Goal: Transaction & Acquisition: Purchase product/service

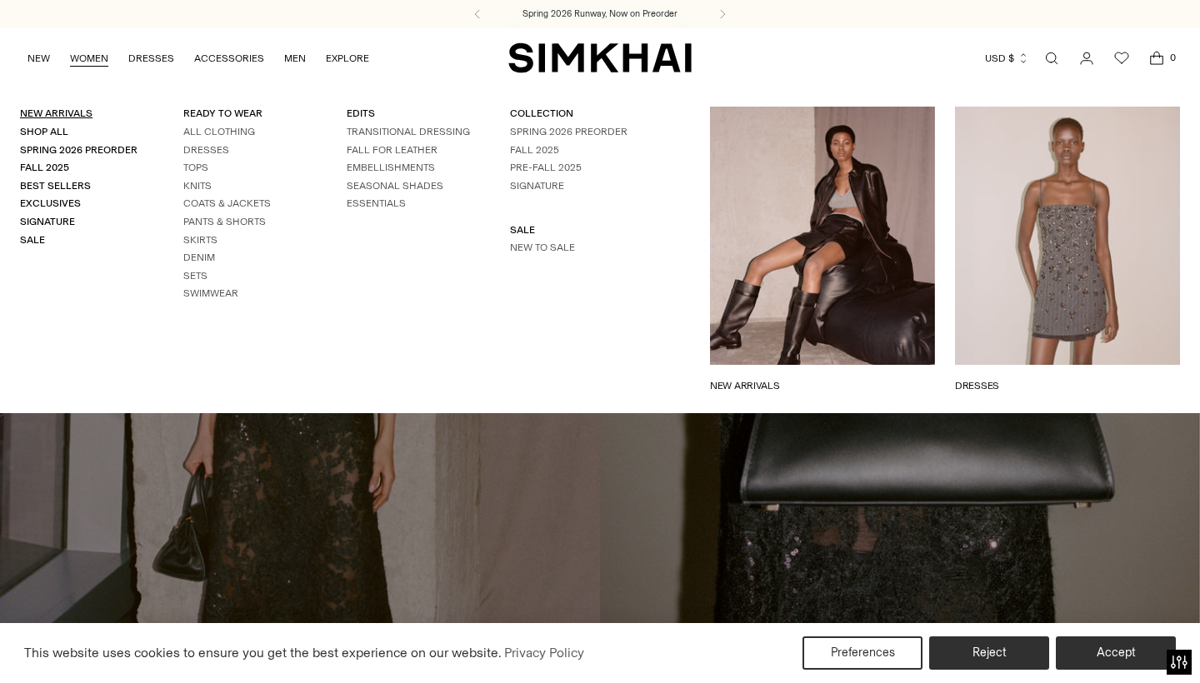
click at [57, 113] on link "New Arrivals" at bounding box center [56, 114] width 73 height 12
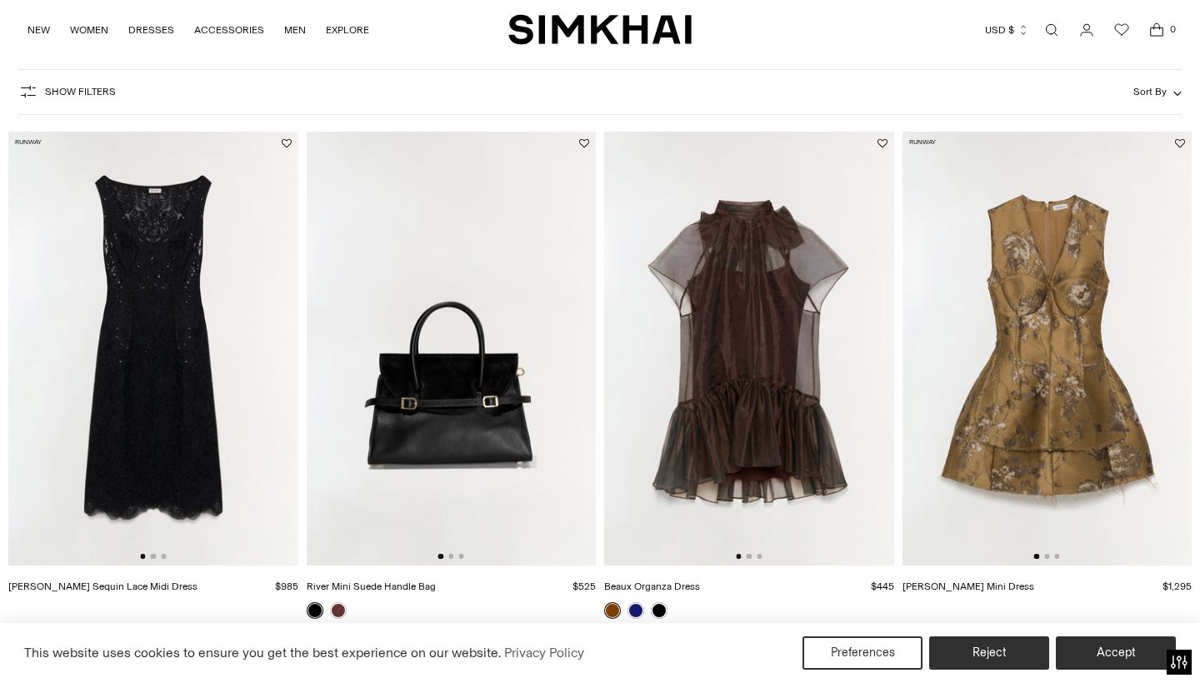
scroll to position [118, 0]
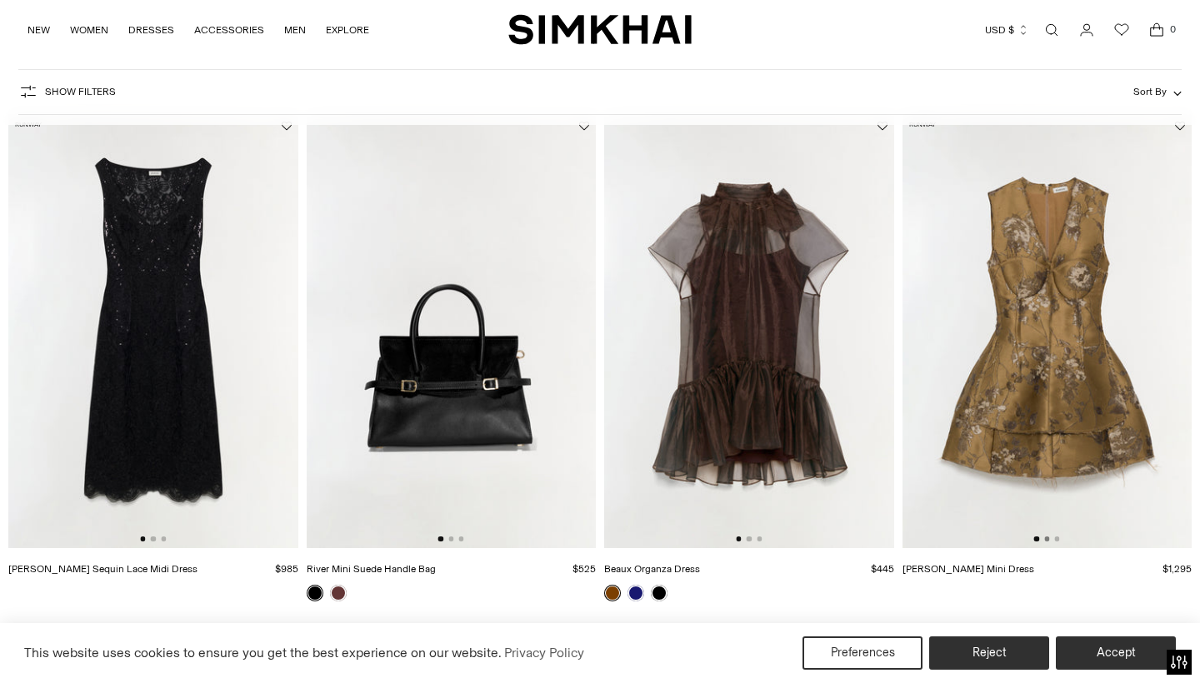
click at [1044, 541] on button "Go to slide 2" at bounding box center [1046, 539] width 5 height 5
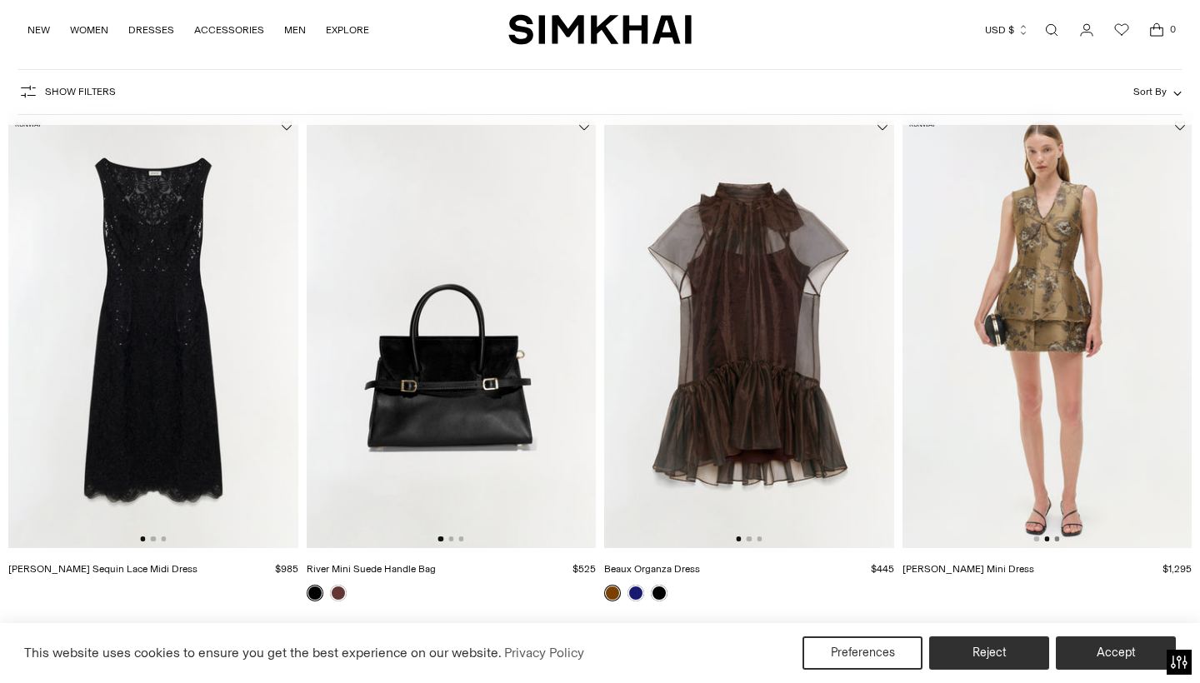
click at [1058, 538] on button "Go to slide 3" at bounding box center [1056, 539] width 5 height 5
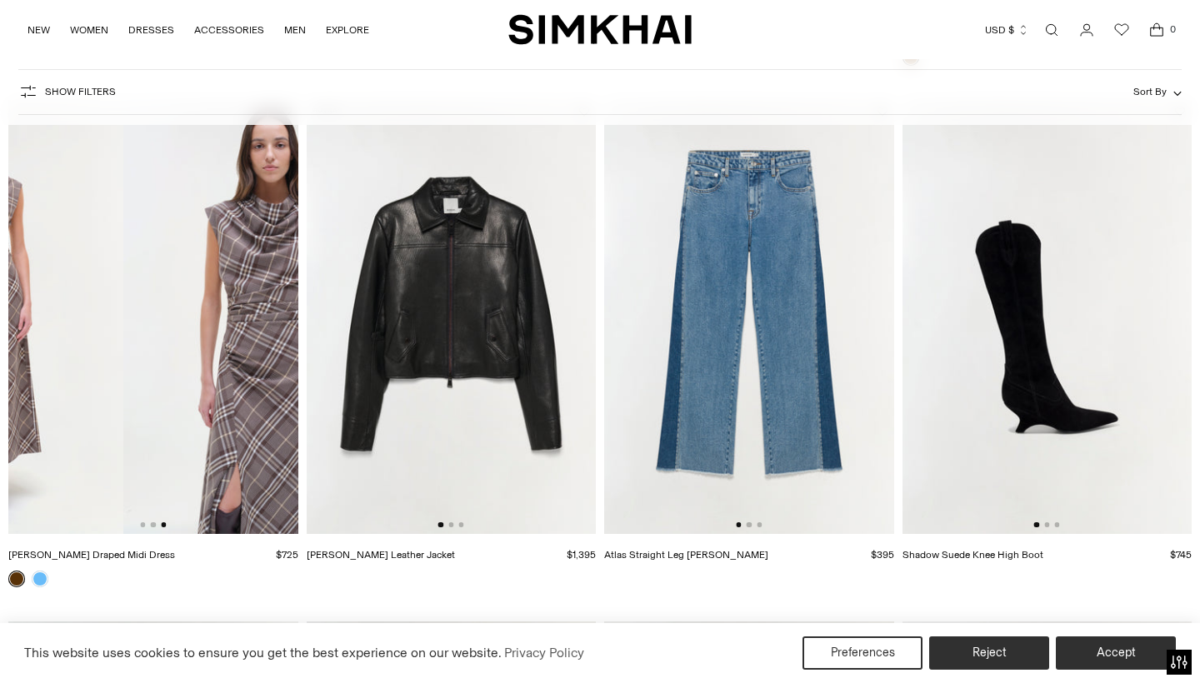
scroll to position [0, 468]
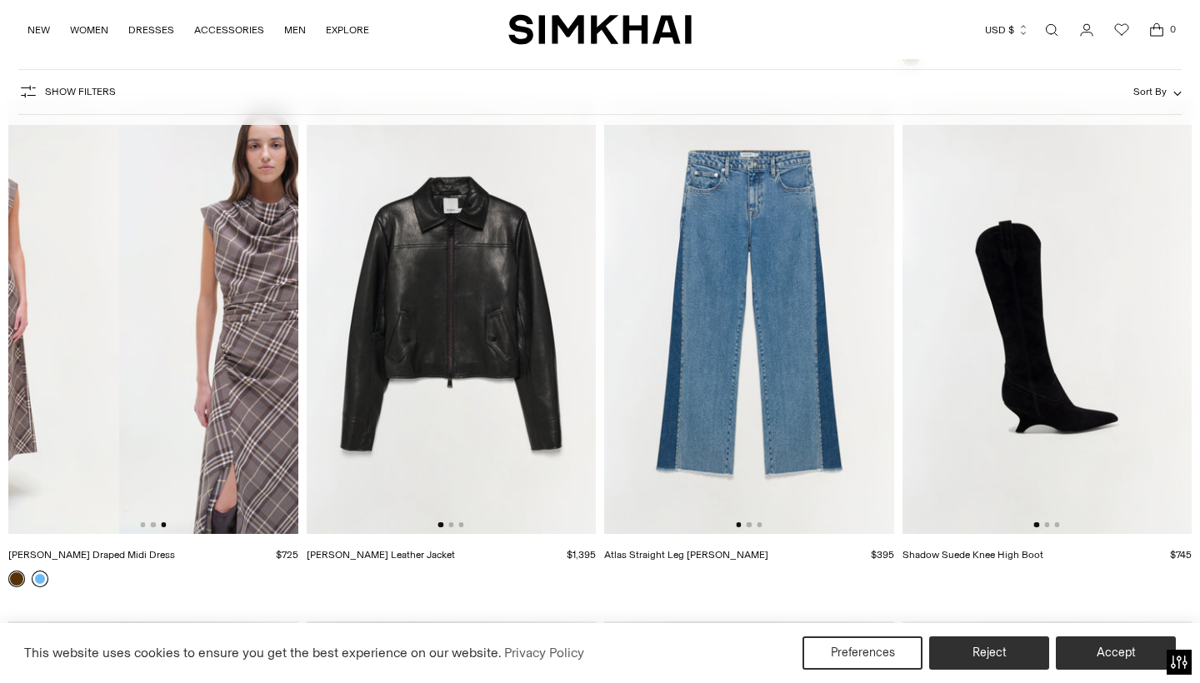
click at [37, 580] on link at bounding box center [40, 579] width 17 height 17
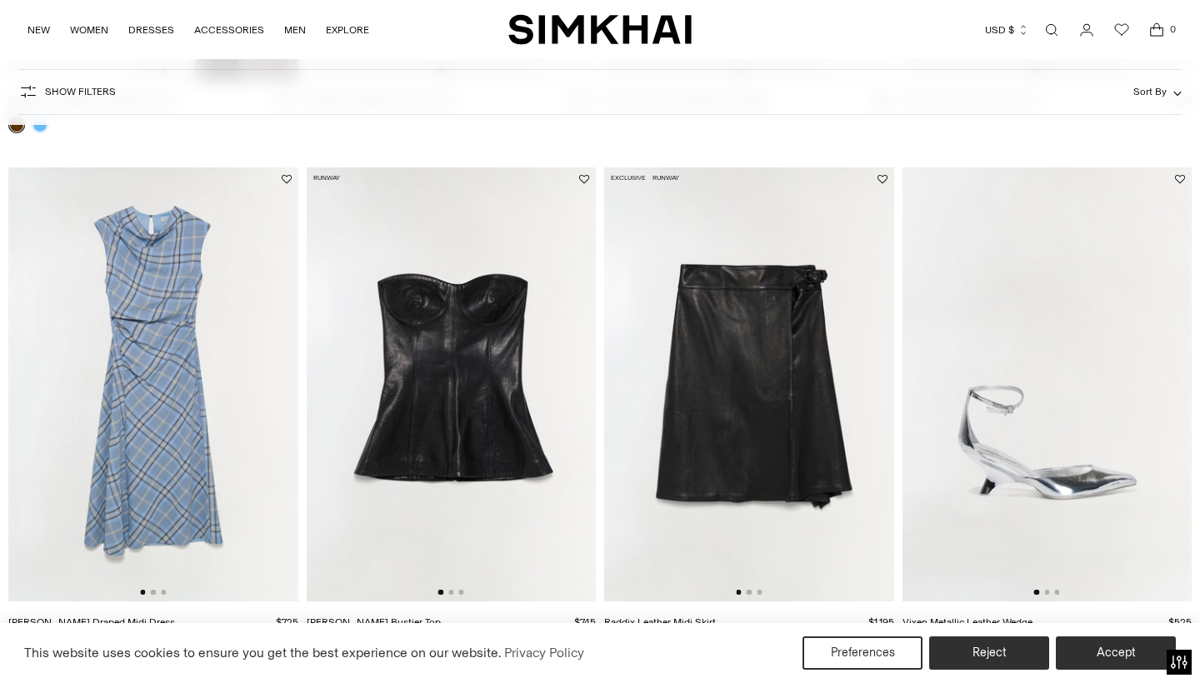
scroll to position [2677, 0]
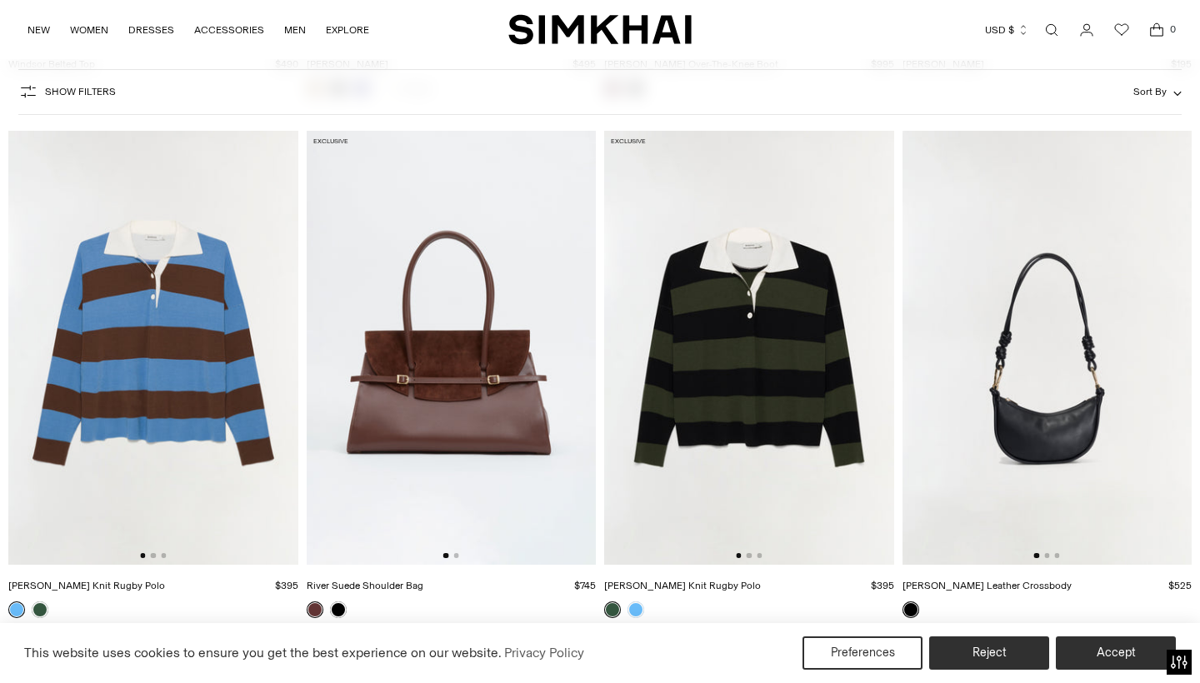
scroll to position [6857, 0]
